Goal: Transaction & Acquisition: Obtain resource

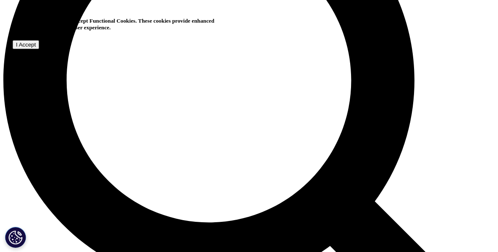
scroll to position [588, 0]
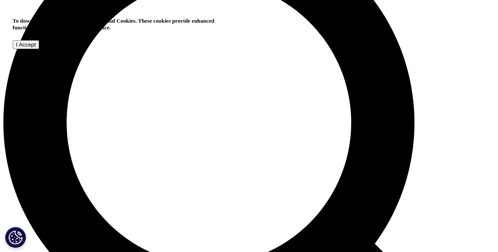
click at [39, 49] on input "I Accept" at bounding box center [26, 44] width 26 height 9
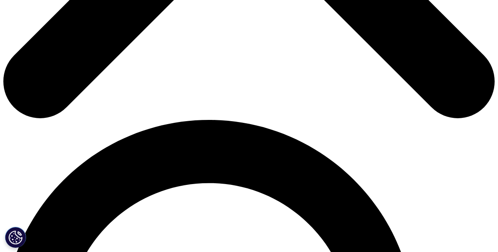
scroll to position [392, 0]
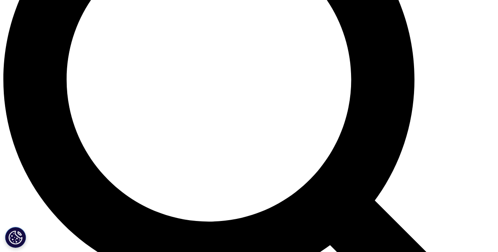
scroll to position [435, 0]
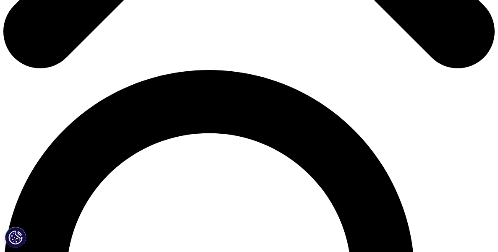
type input "Jodi"
type input "Segal"
type input "jsegal@jhmi.edu"
type input "Professor"
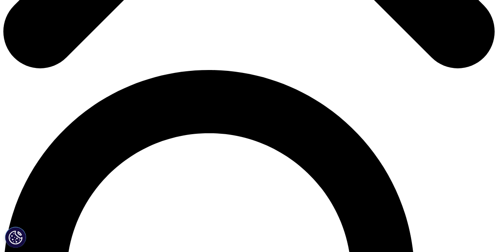
type input "JHU"
select select "[GEOGRAPHIC_DATA]"
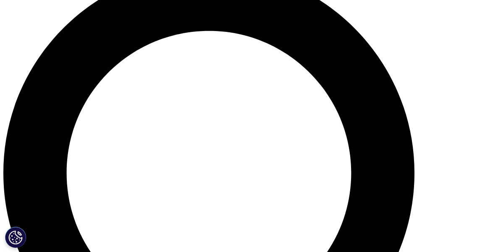
scroll to position [66, 204]
